Goal: Information Seeking & Learning: Find specific page/section

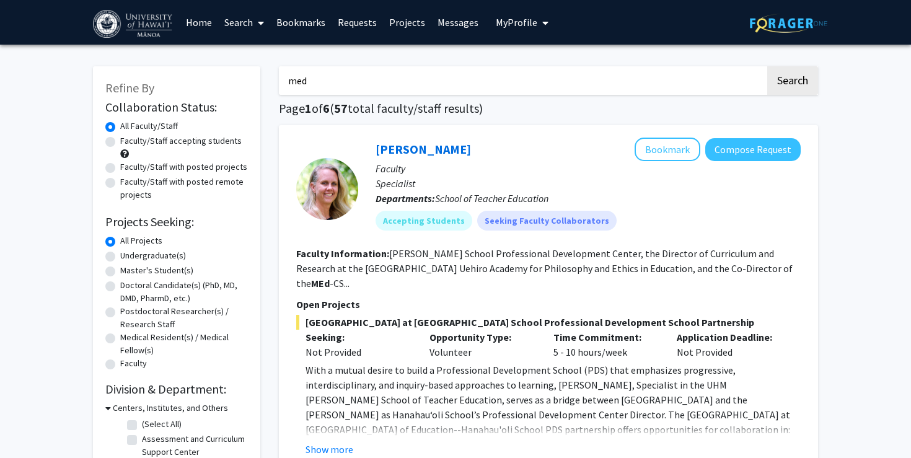
click at [320, 82] on input "med" at bounding box center [522, 80] width 486 height 29
click at [799, 89] on button "Search" at bounding box center [792, 80] width 51 height 29
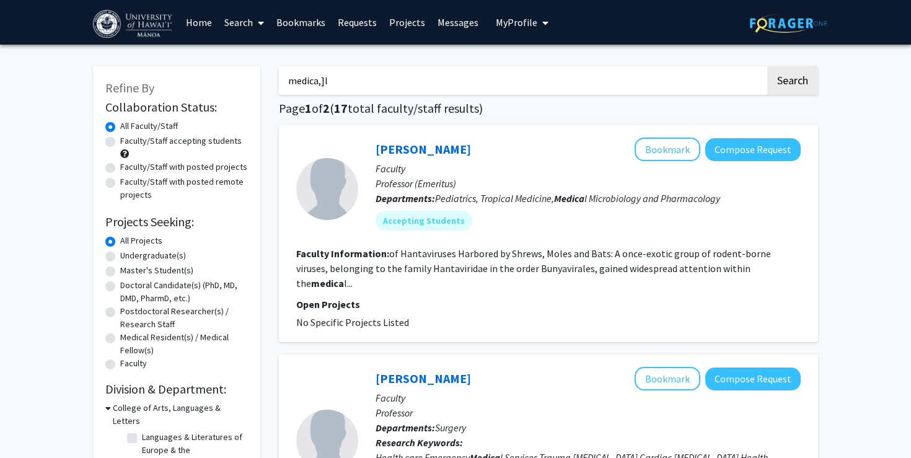
click at [504, 80] on input "medica,]l" at bounding box center [522, 80] width 486 height 29
type input "medical"
click at [796, 87] on button "Search" at bounding box center [792, 80] width 51 height 29
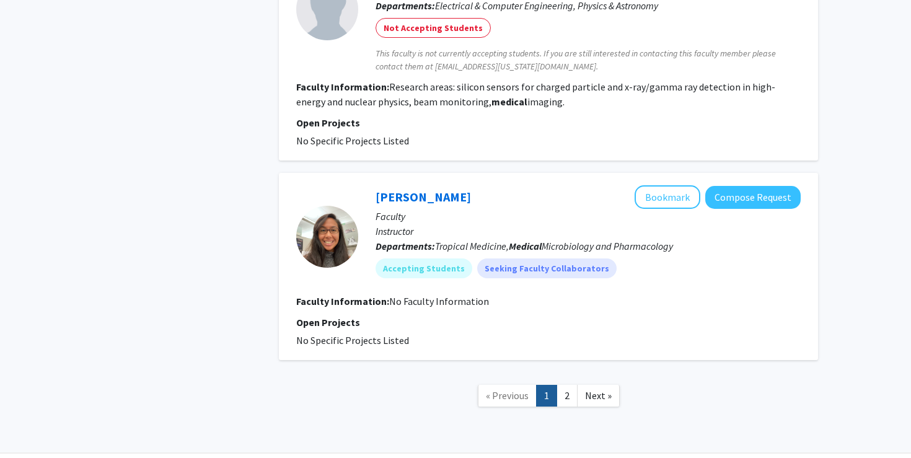
scroll to position [1995, 0]
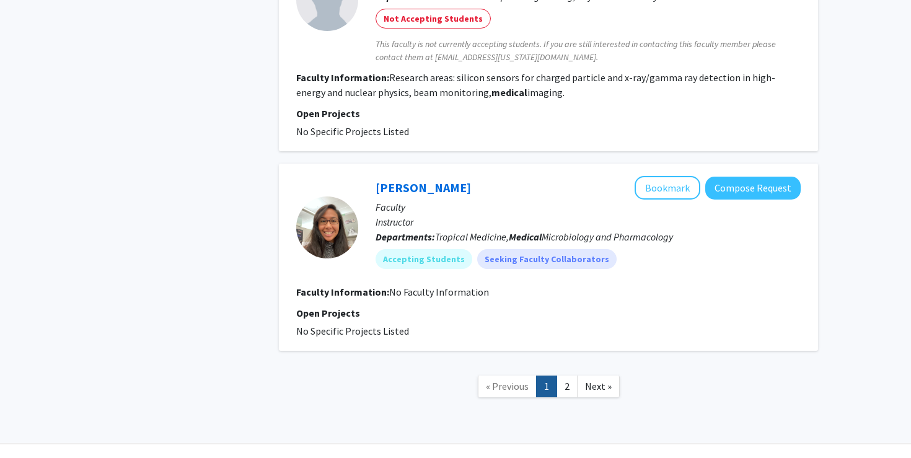
click at [556, 370] on nav "« Previous 1 2 Next »" at bounding box center [548, 388] width 539 height 50
click at [556, 376] on link "1" at bounding box center [546, 387] width 21 height 22
click at [566, 376] on link "2" at bounding box center [566, 387] width 21 height 22
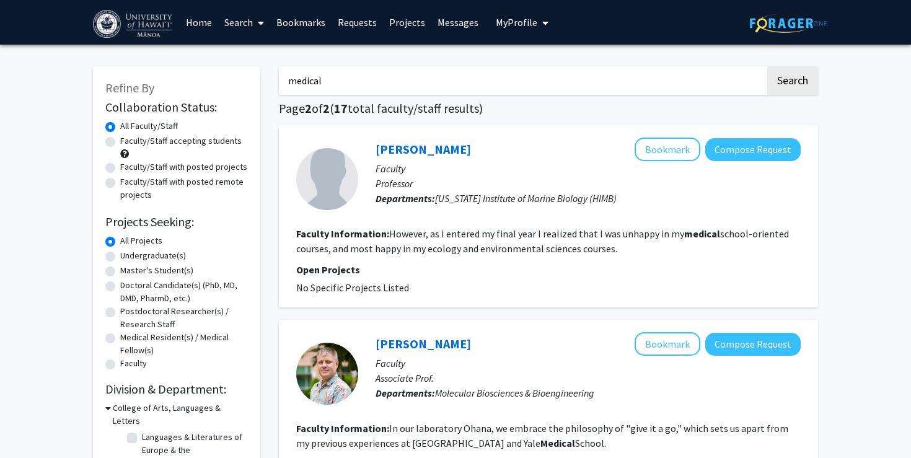
click at [185, 24] on link "Home" at bounding box center [199, 22] width 38 height 43
